Goal: Information Seeking & Learning: Learn about a topic

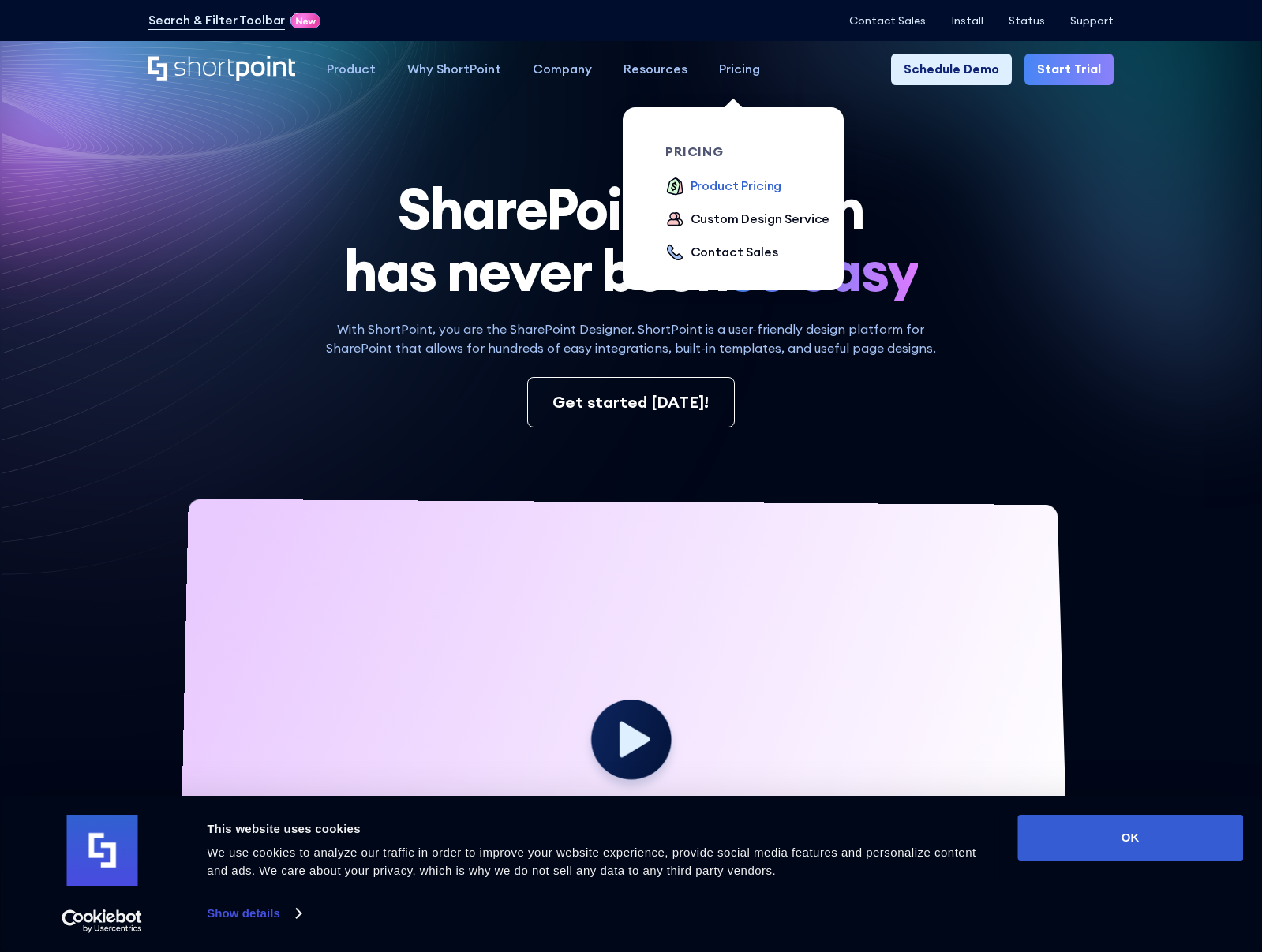
click at [744, 183] on div "Product Pricing" at bounding box center [736, 186] width 91 height 19
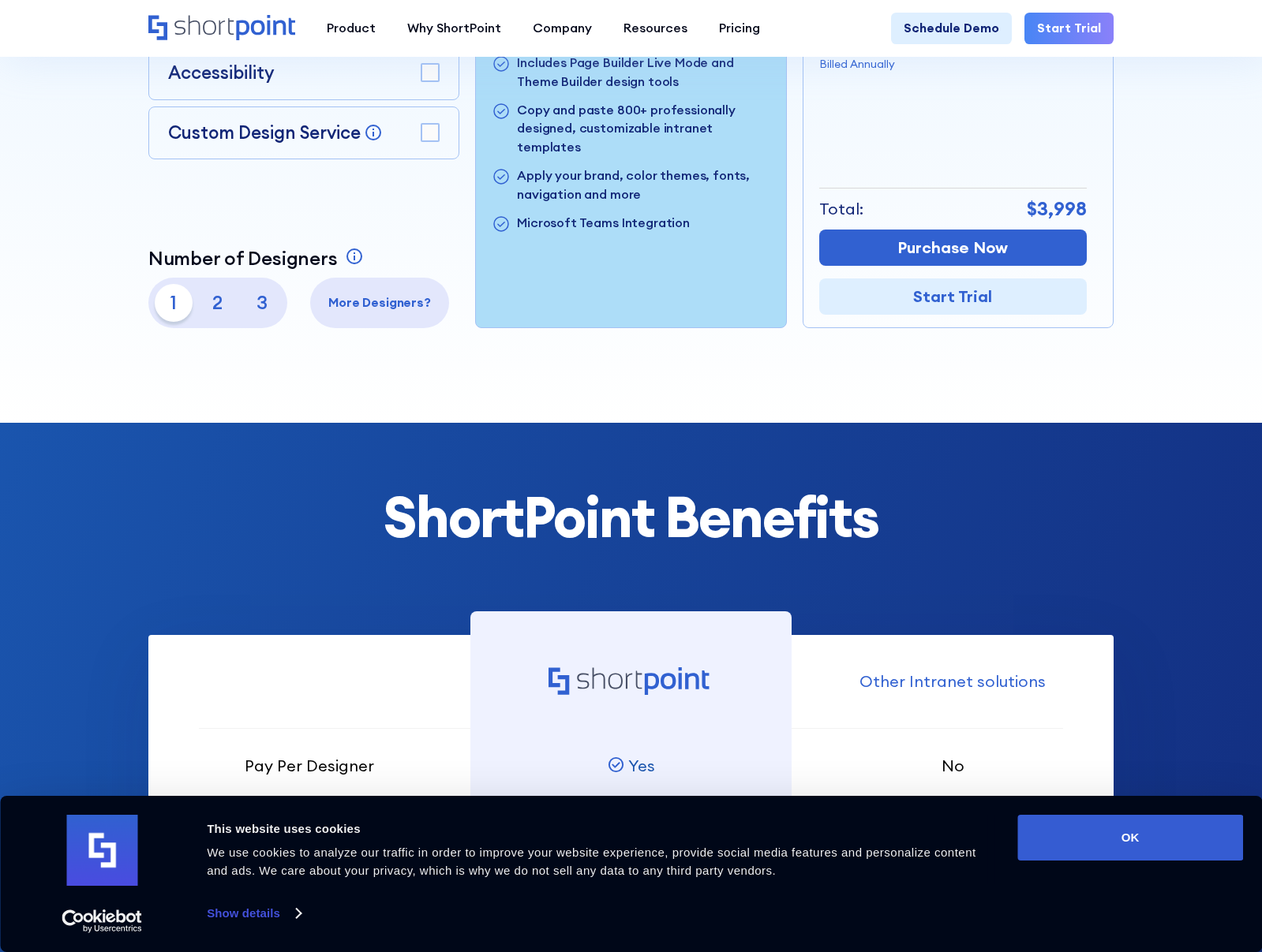
scroll to position [438, 0]
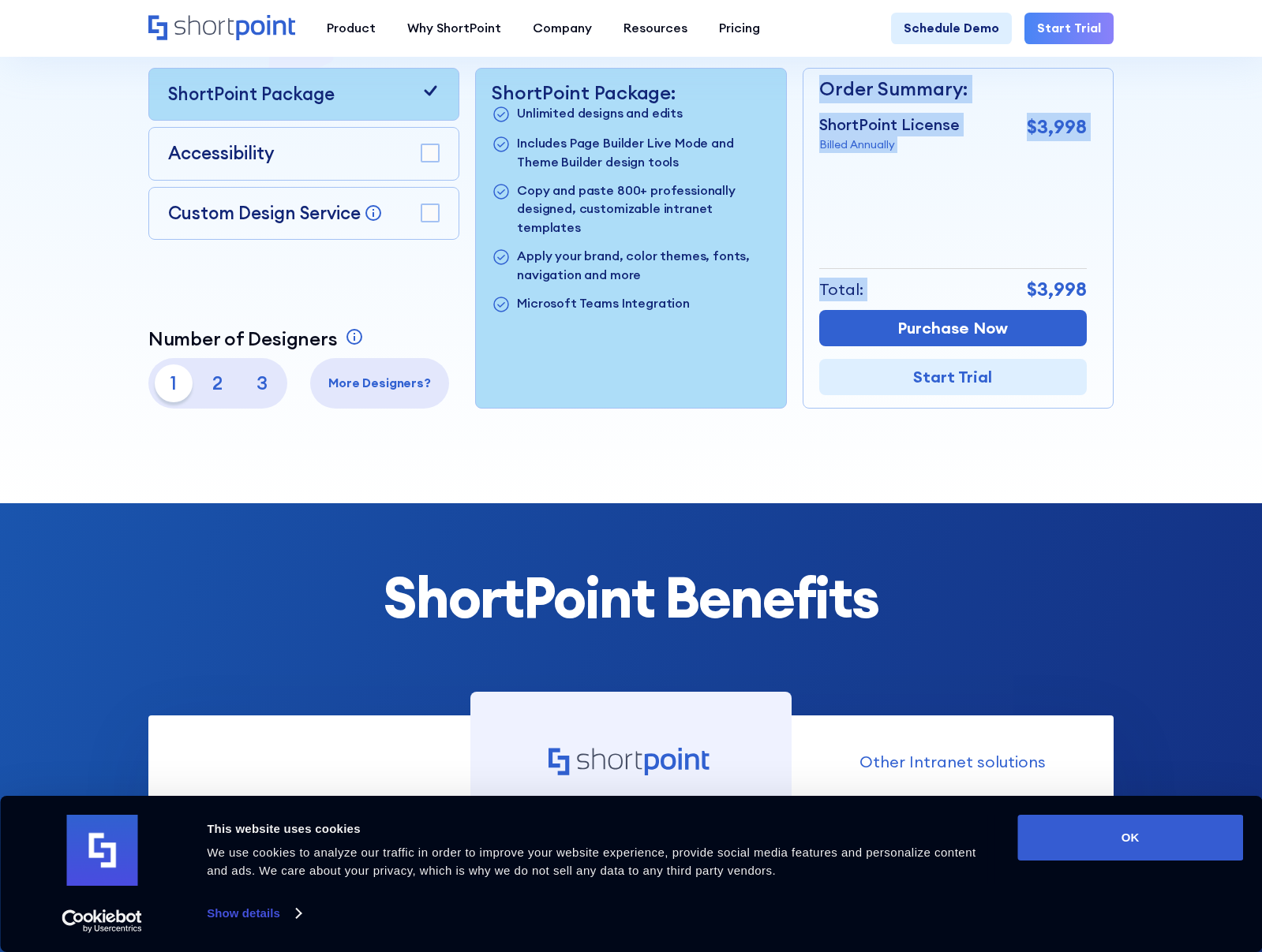
drag, startPoint x: 1028, startPoint y: 303, endPoint x: 1095, endPoint y: 303, distance: 67.0
click at [1094, 304] on div "Order Summary: ShortPoint License Billed Annually $3,998 + Custom Design Servic…" at bounding box center [957, 238] width 311 height 341
click at [1132, 313] on div at bounding box center [631, 49] width 1136 height 910
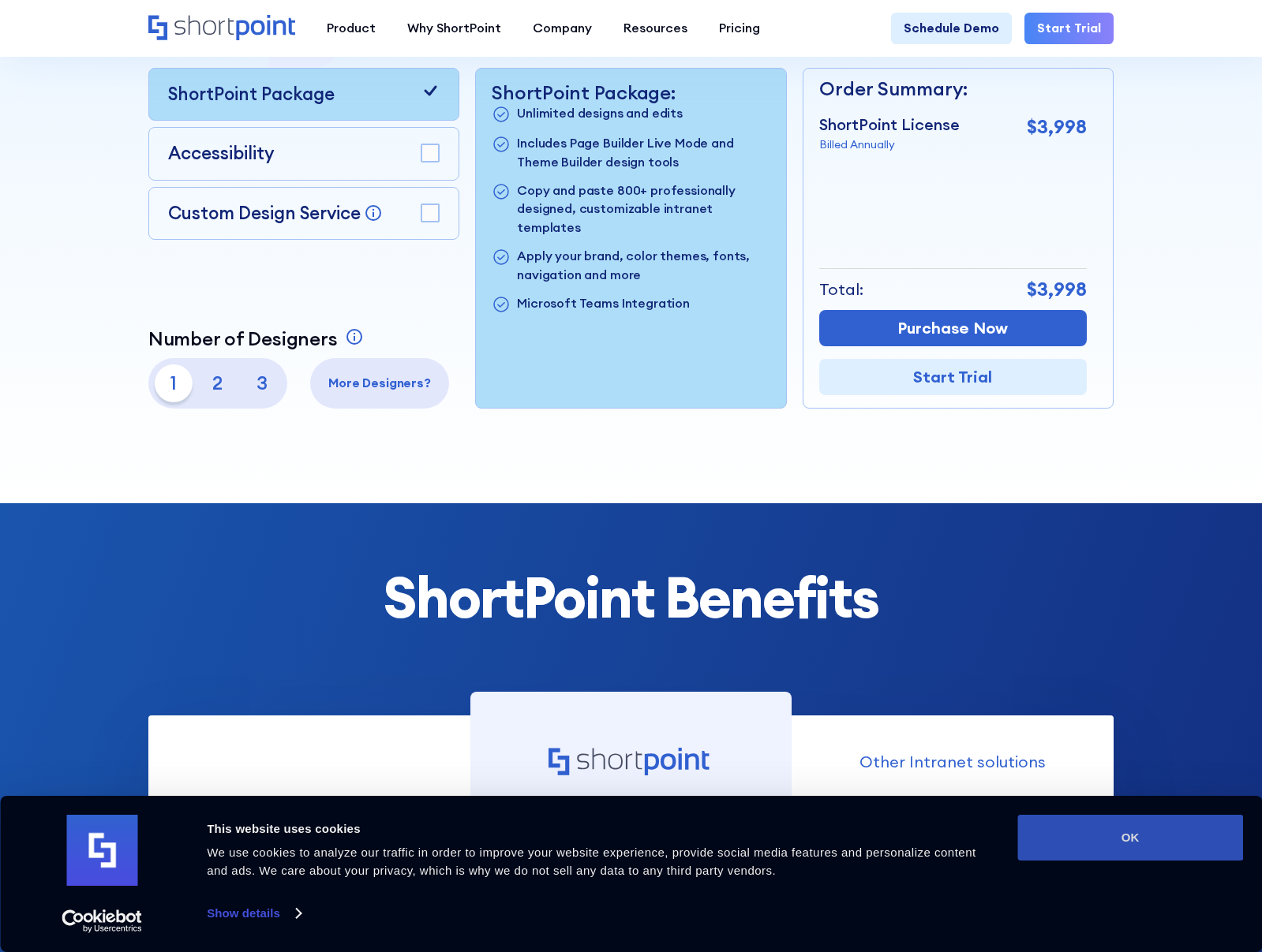
click at [1155, 830] on button "OK" at bounding box center [1130, 837] width 226 height 46
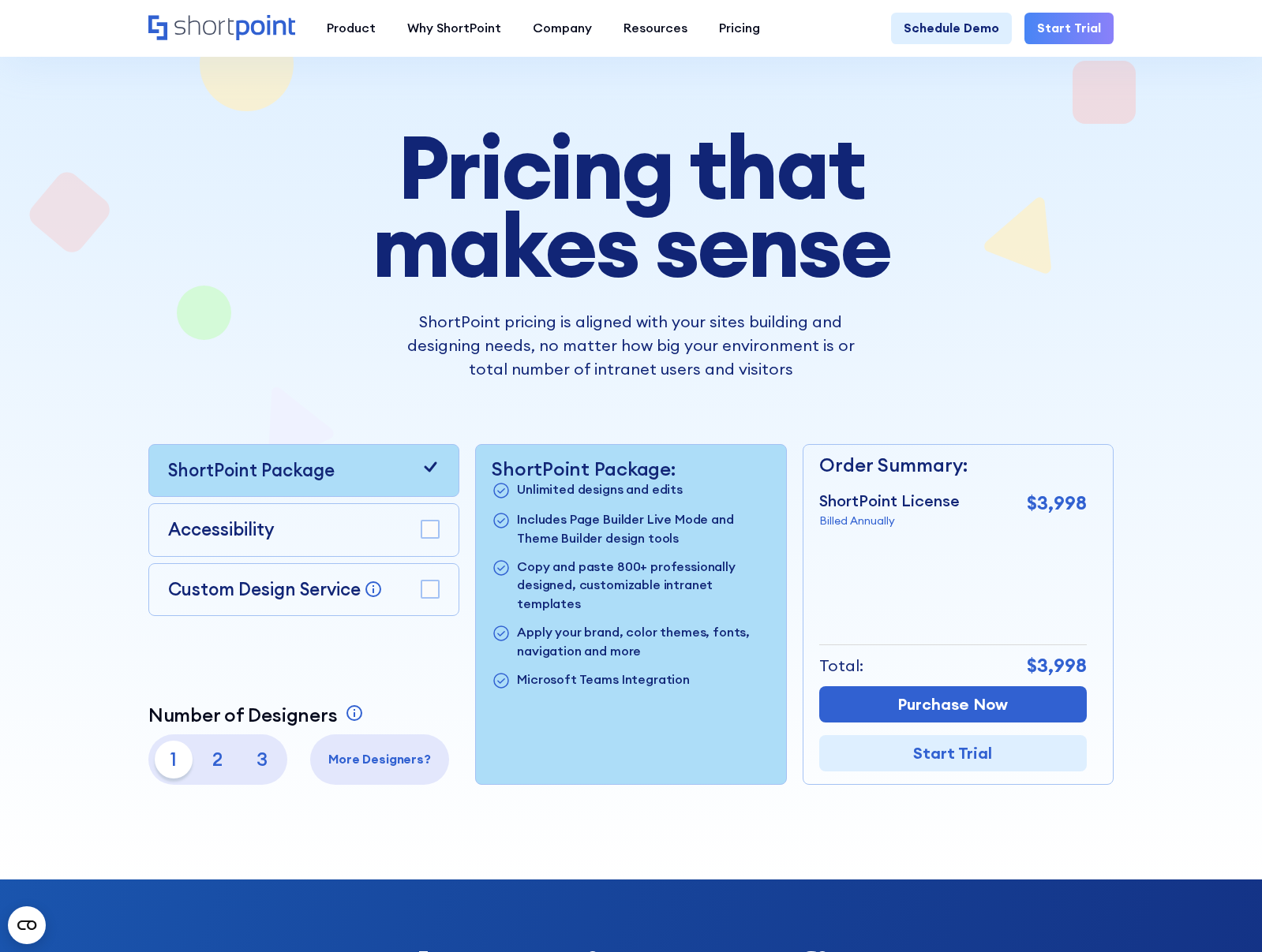
scroll to position [54, 0]
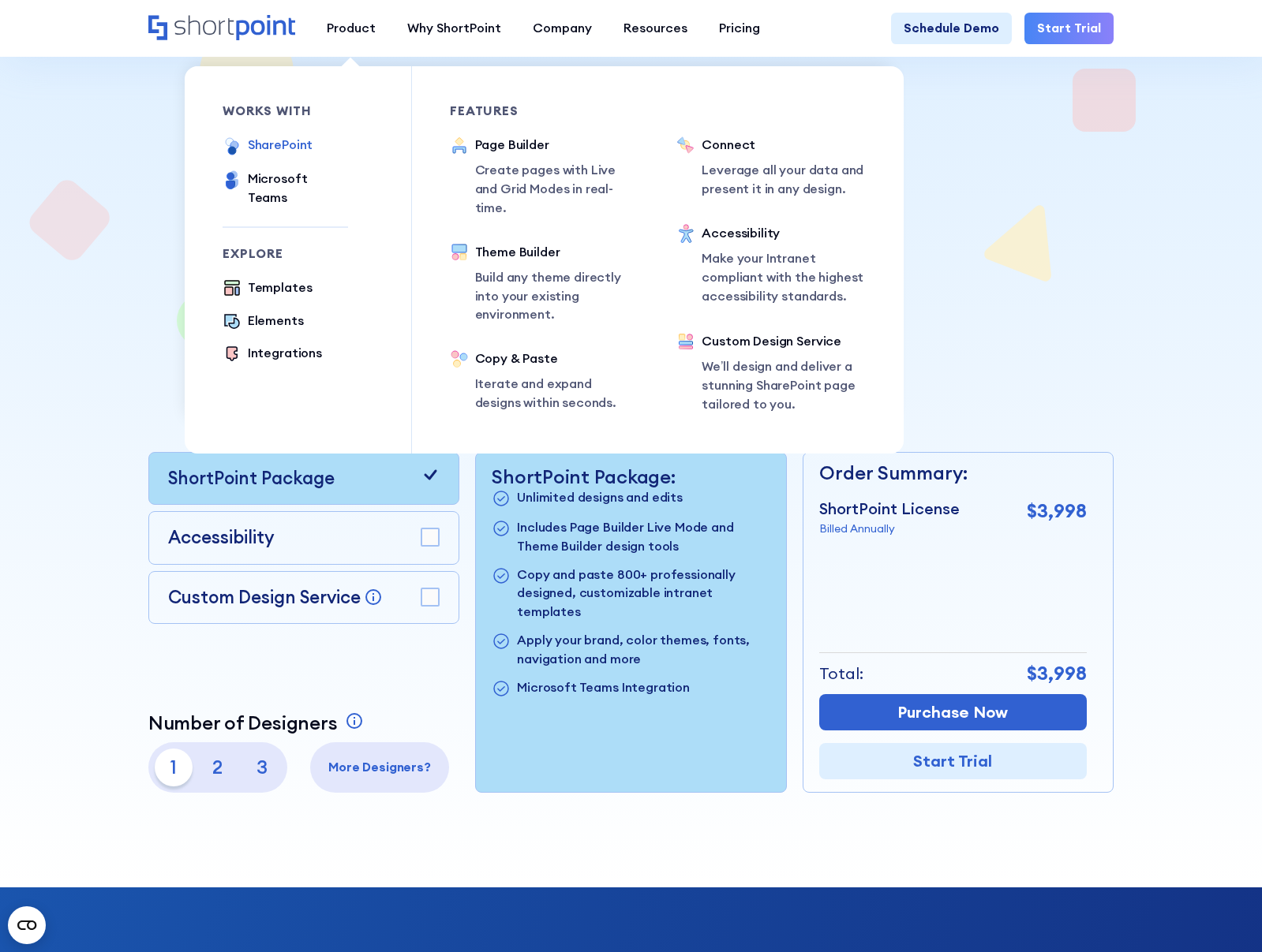
click at [296, 145] on div "SharePoint" at bounding box center [280, 145] width 65 height 19
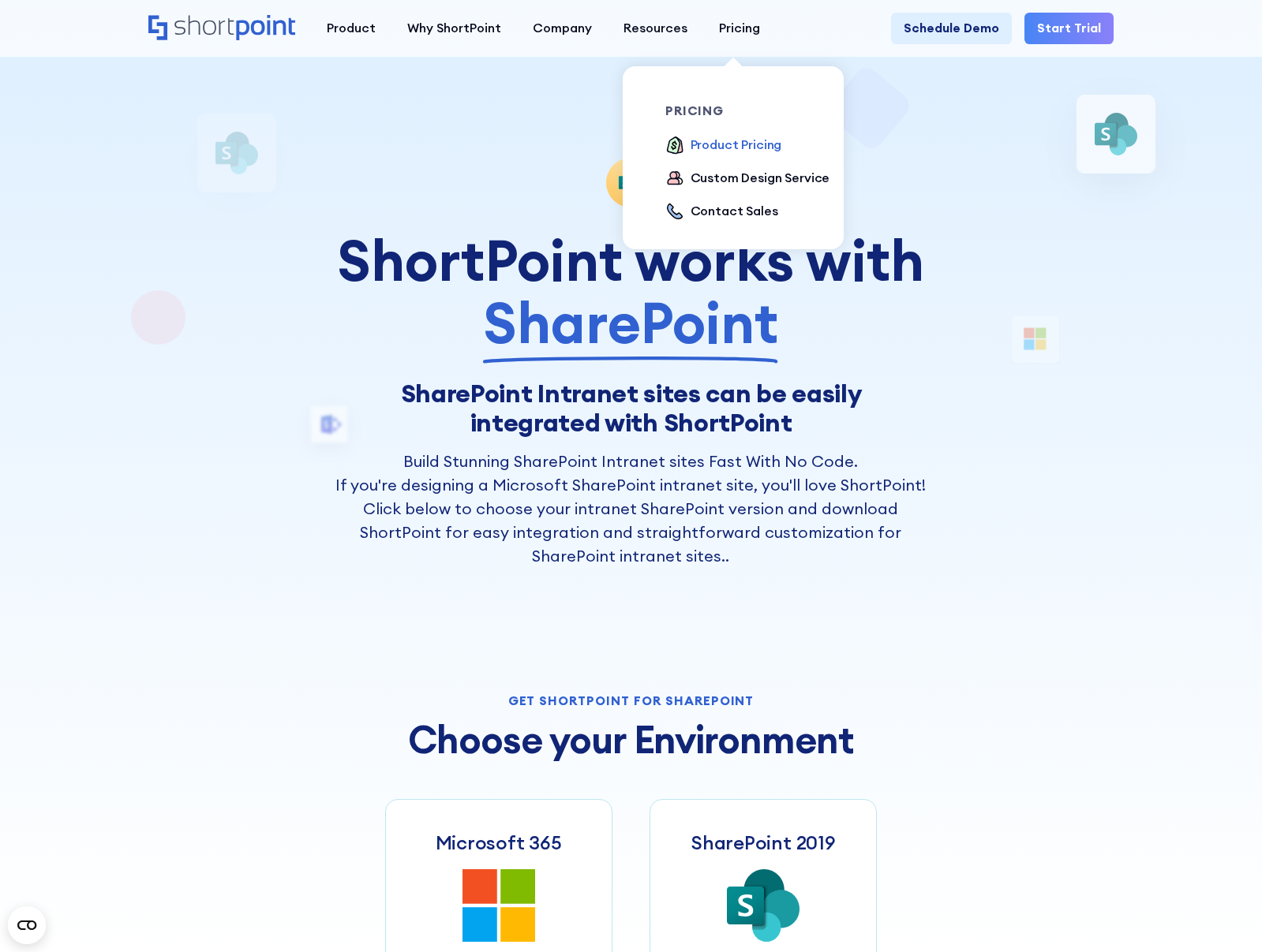
click at [741, 141] on div "Product Pricing" at bounding box center [736, 145] width 91 height 19
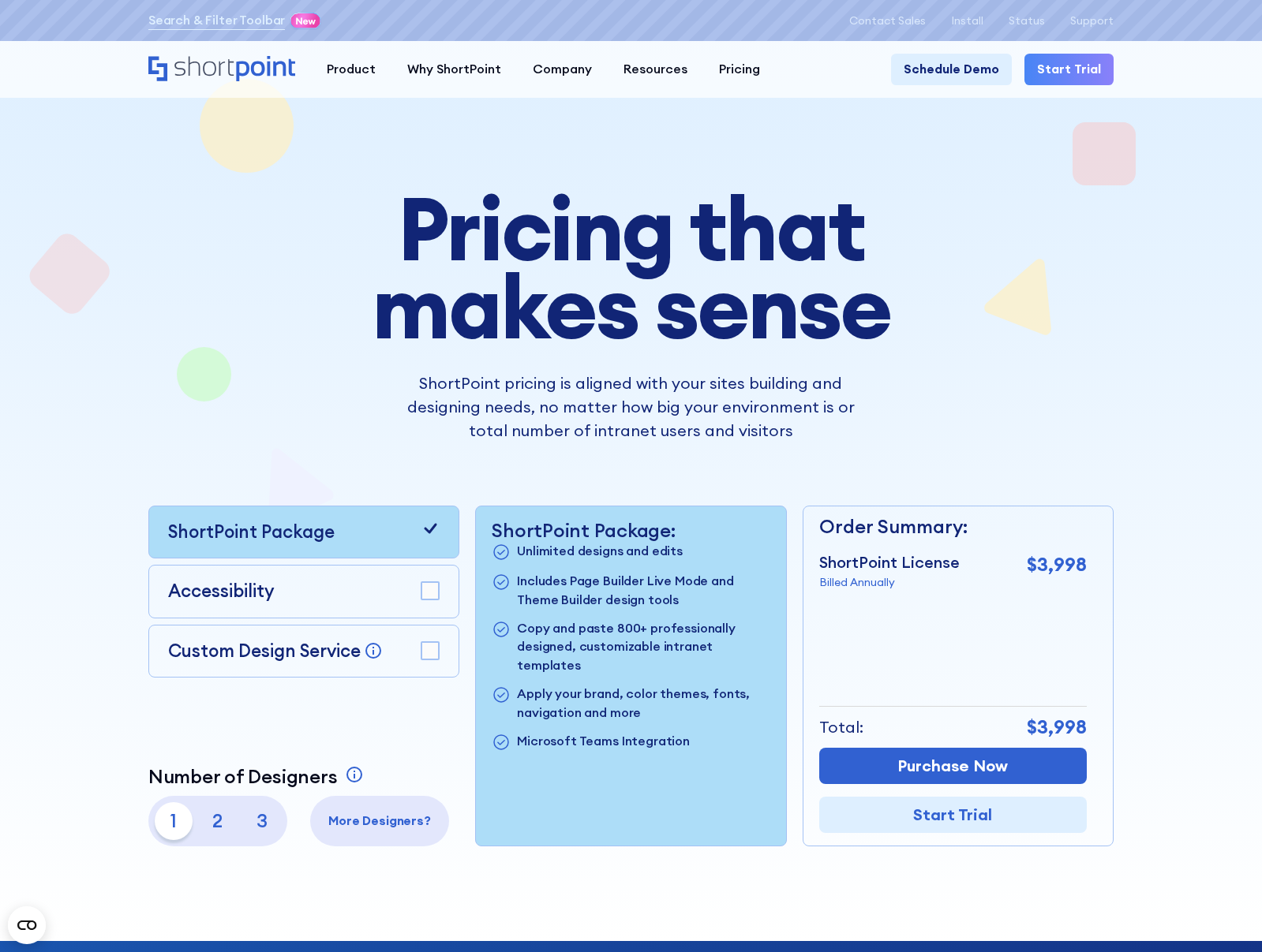
click at [1110, 379] on div "Pricing that makes sense ShortPoint pricing is aligned with your sites building…" at bounding box center [630, 518] width 965 height 657
click at [1089, 432] on div "Pricing that makes sense ShortPoint pricing is aligned with your sites building…" at bounding box center [630, 518] width 965 height 657
click at [1026, 386] on div "Pricing that makes sense ShortPoint pricing is aligned with your sites building…" at bounding box center [630, 518] width 965 height 657
